Goal: Task Accomplishment & Management: Use online tool/utility

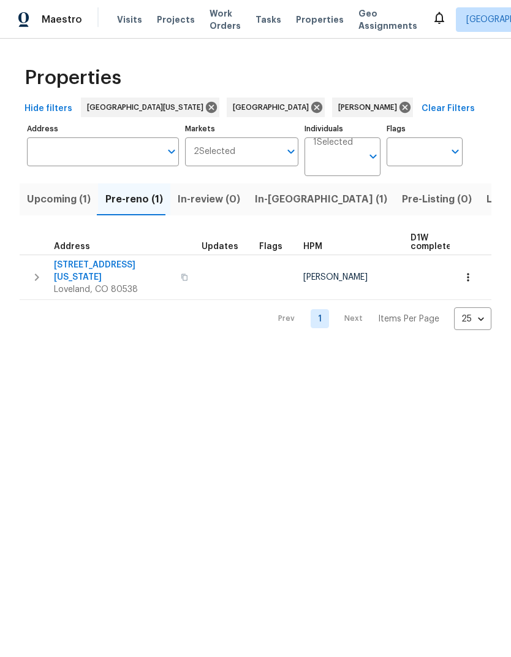
click at [104, 283] on span "Loveland, CO 80538" at bounding box center [114, 289] width 120 height 12
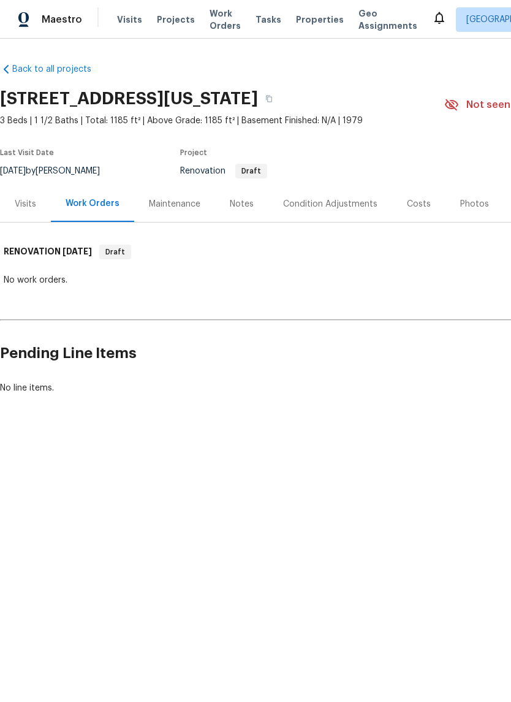
click at [17, 194] on div "Visits" at bounding box center [25, 204] width 51 height 36
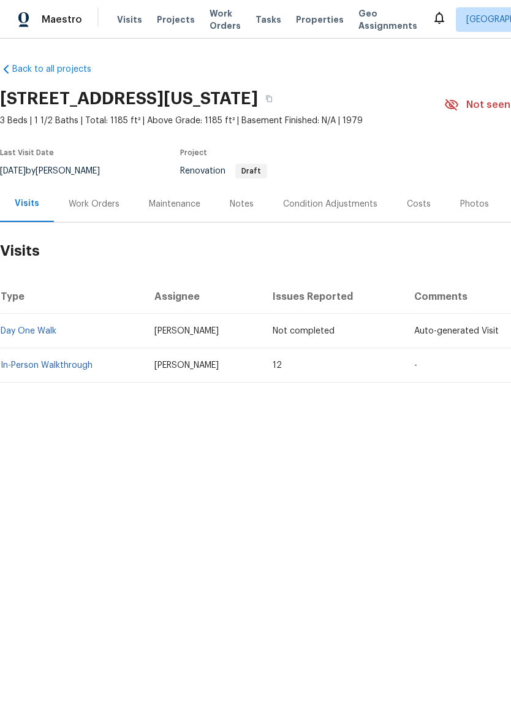
click at [21, 363] on link "In-Person Walkthrough" at bounding box center [47, 365] width 92 height 9
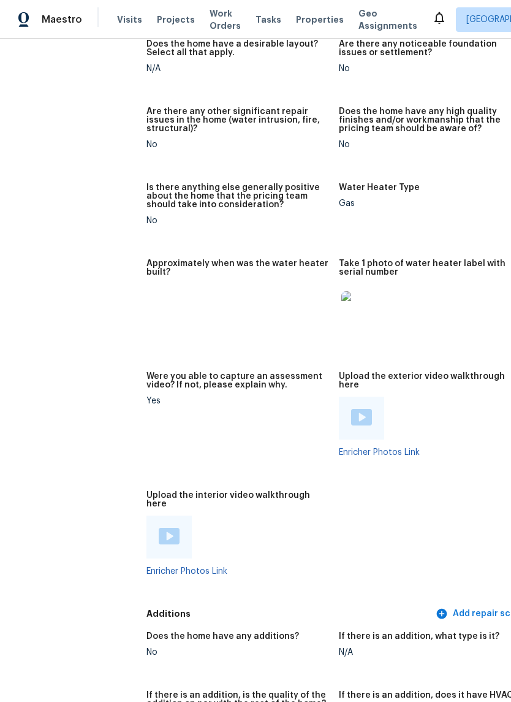
scroll to position [2808, 3]
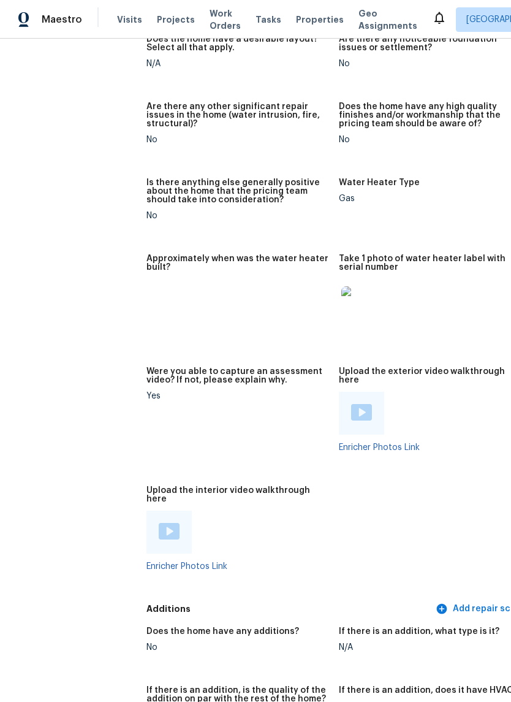
click at [341, 296] on img at bounding box center [360, 305] width 39 height 39
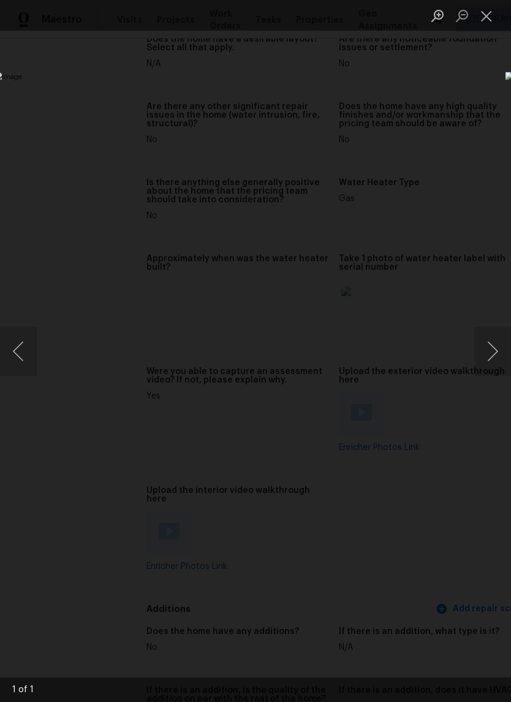
click at [490, 15] on button "Close lightbox" at bounding box center [487, 15] width 25 height 21
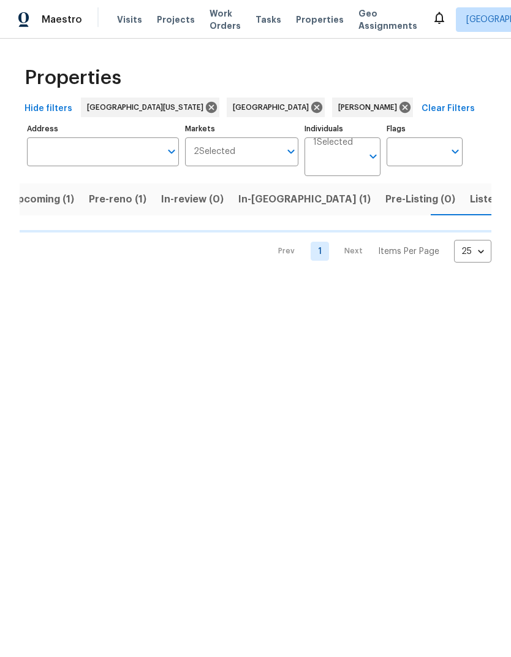
scroll to position [0, 17]
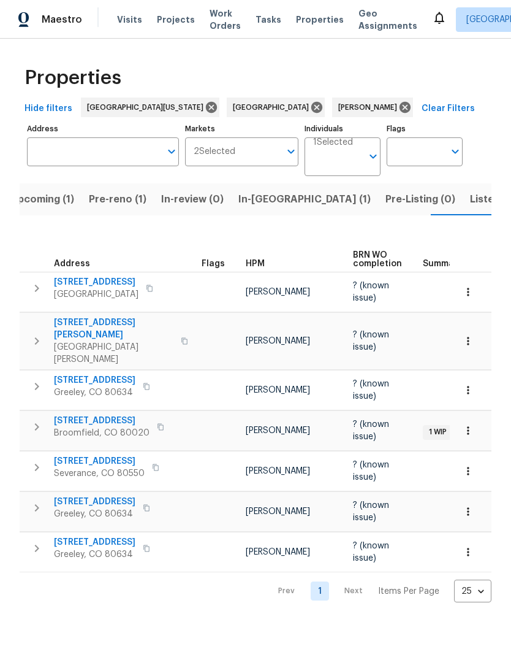
click at [58, 326] on span "[STREET_ADDRESS][PERSON_NAME]" at bounding box center [114, 328] width 120 height 25
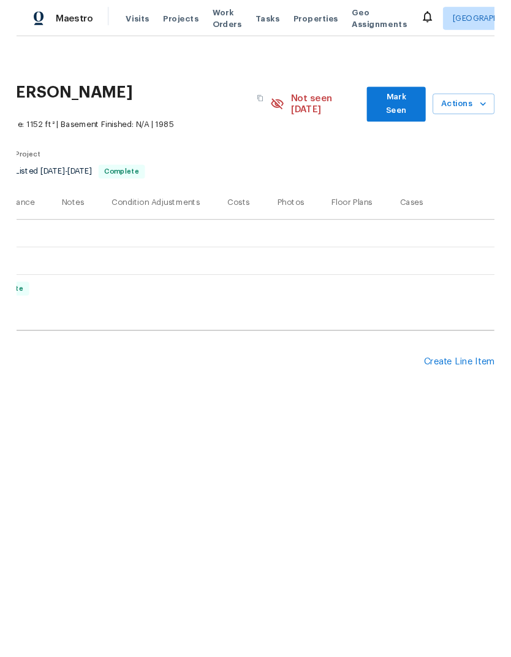
scroll to position [0, 181]
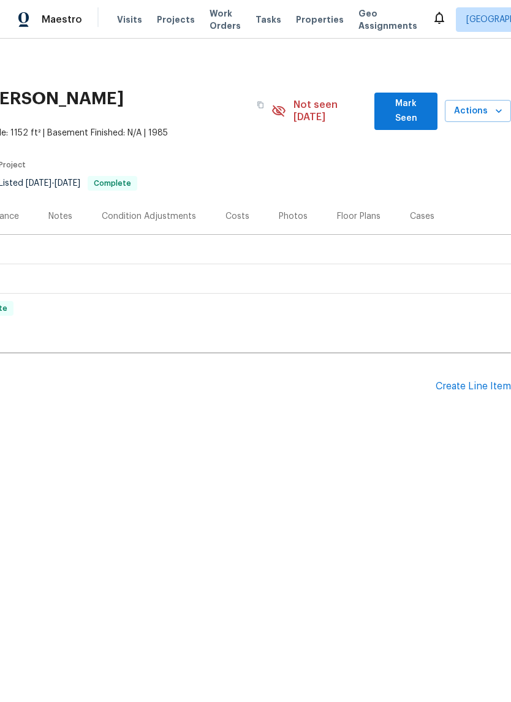
click at [484, 104] on span "Actions" at bounding box center [478, 111] width 47 height 15
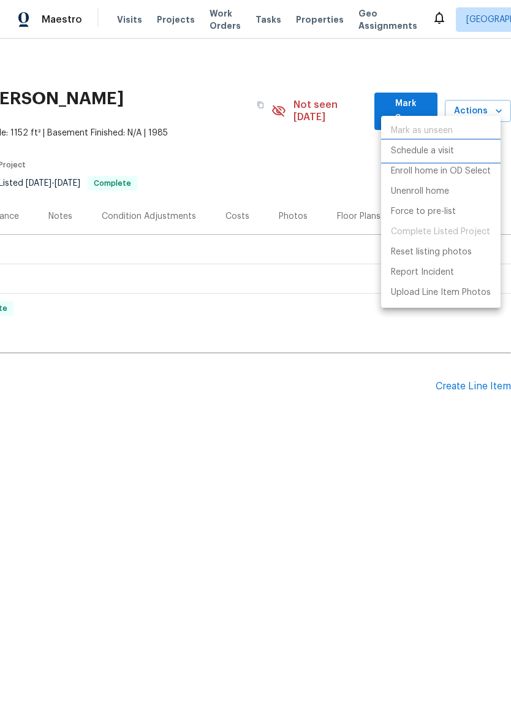
click at [467, 151] on li "Schedule a visit" at bounding box center [441, 151] width 120 height 20
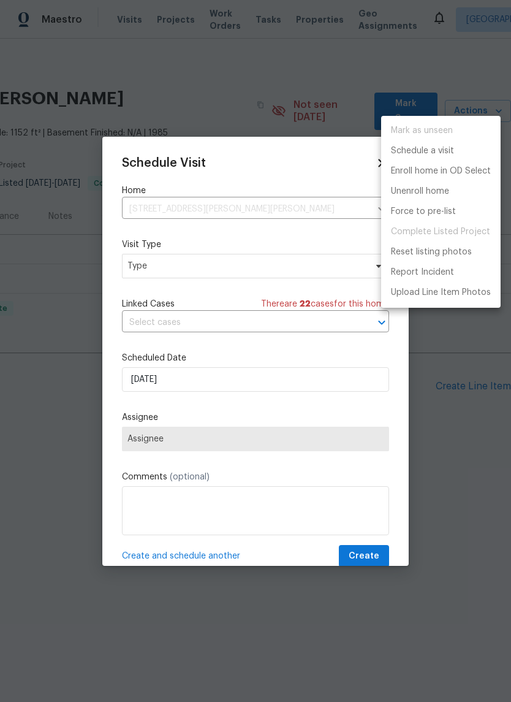
click at [143, 269] on div at bounding box center [255, 351] width 511 height 702
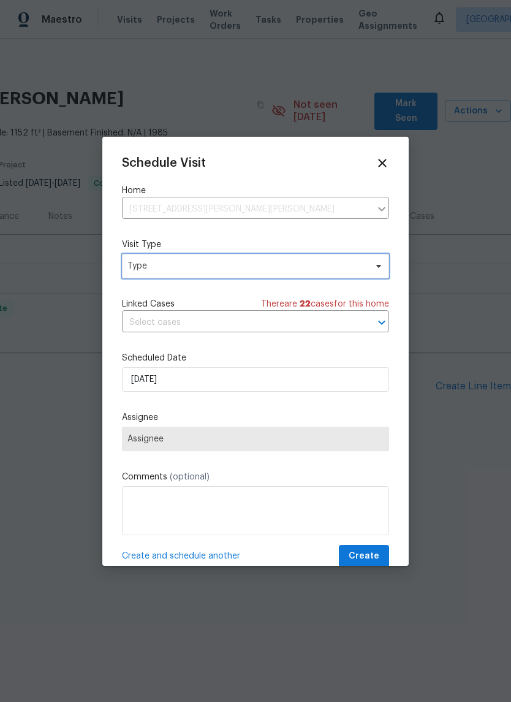
click at [141, 270] on span "Type" at bounding box center [247, 266] width 238 height 12
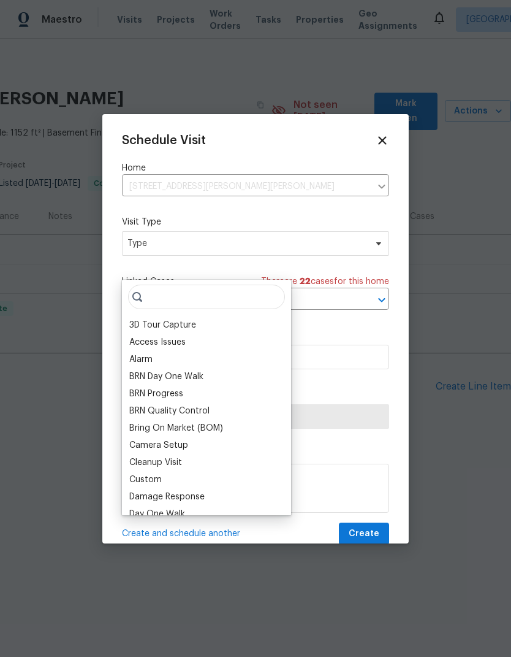
click at [141, 270] on div "Schedule Visit Home 3617 Mead St, Fort Collins, CO 80526 ​ Visit Type Type Link…" at bounding box center [255, 339] width 267 height 411
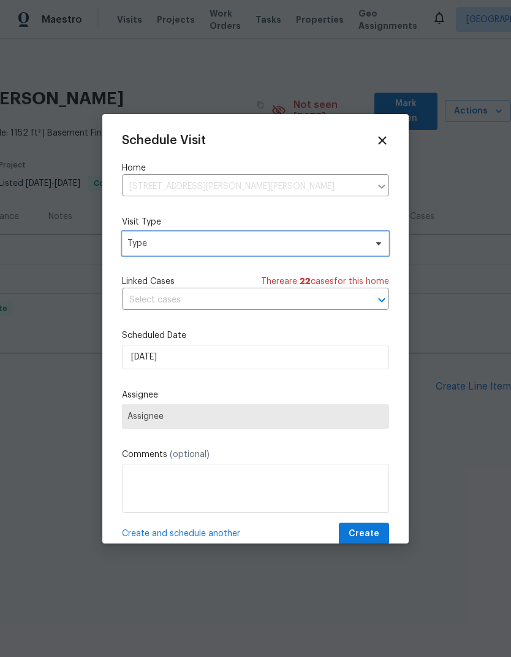
click at [139, 247] on span "Type" at bounding box center [247, 243] width 238 height 12
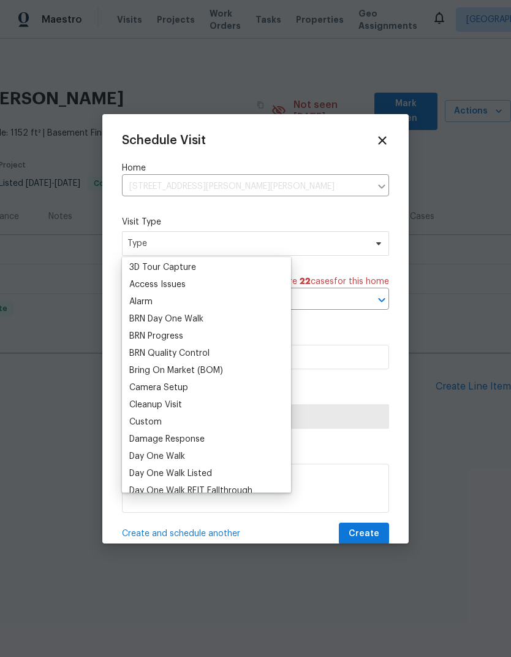
scroll to position [36, 0]
click at [132, 421] on div "Custom" at bounding box center [145, 420] width 32 height 12
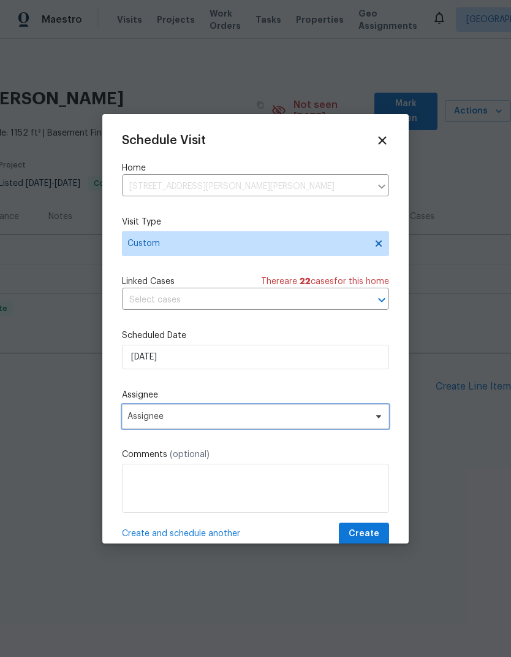
click at [142, 421] on span "Assignee" at bounding box center [248, 416] width 240 height 10
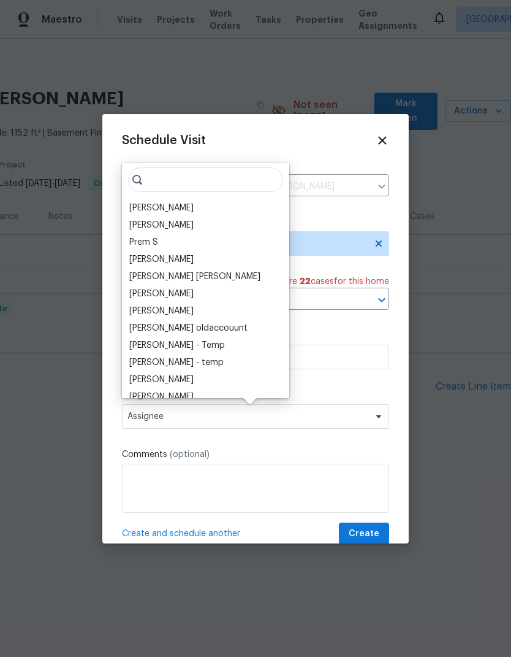
click at [142, 199] on div "[PERSON_NAME]" at bounding box center [206, 207] width 160 height 17
click at [149, 213] on div "[PERSON_NAME]" at bounding box center [161, 208] width 64 height 12
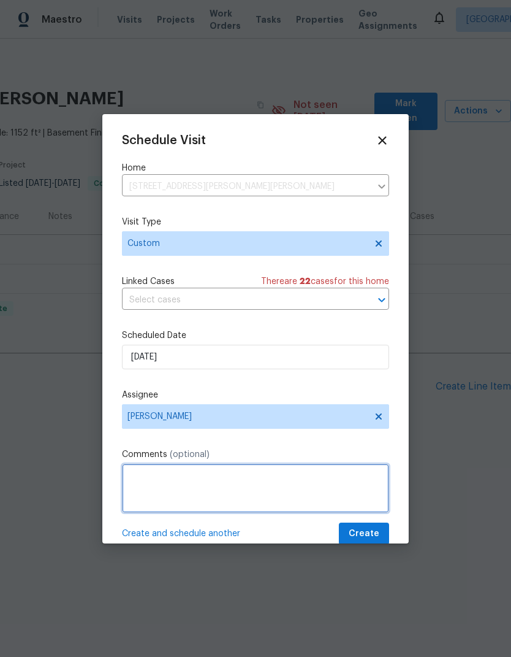
click at [138, 481] on textarea at bounding box center [255, 487] width 267 height 49
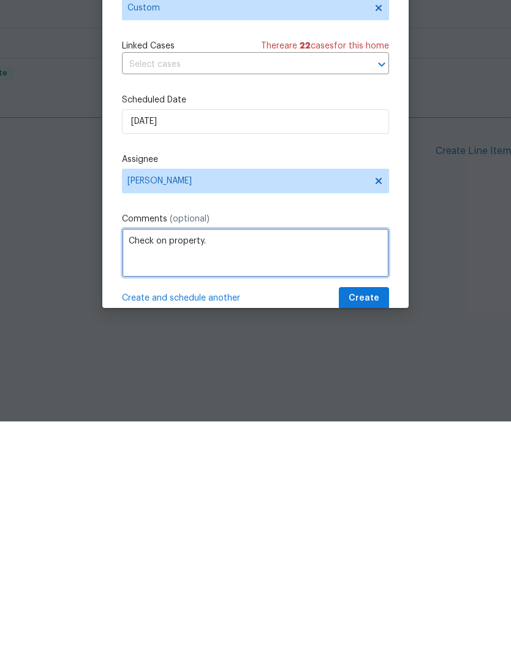
type textarea "Check on property."
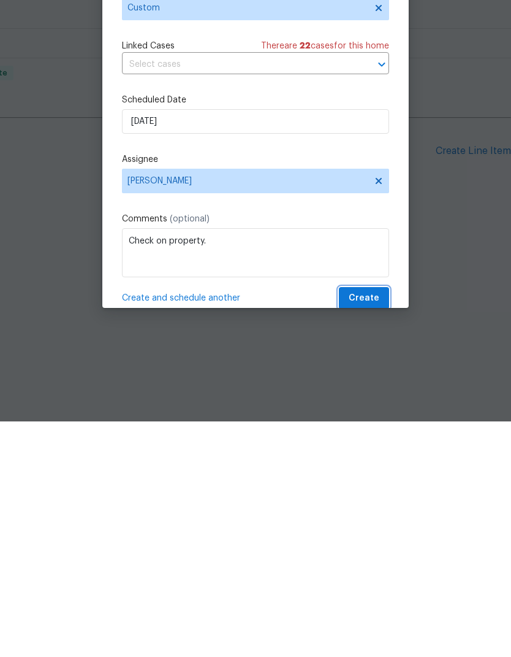
click at [379, 522] on button "Create" at bounding box center [364, 533] width 50 height 23
